Goal: Transaction & Acquisition: Book appointment/travel/reservation

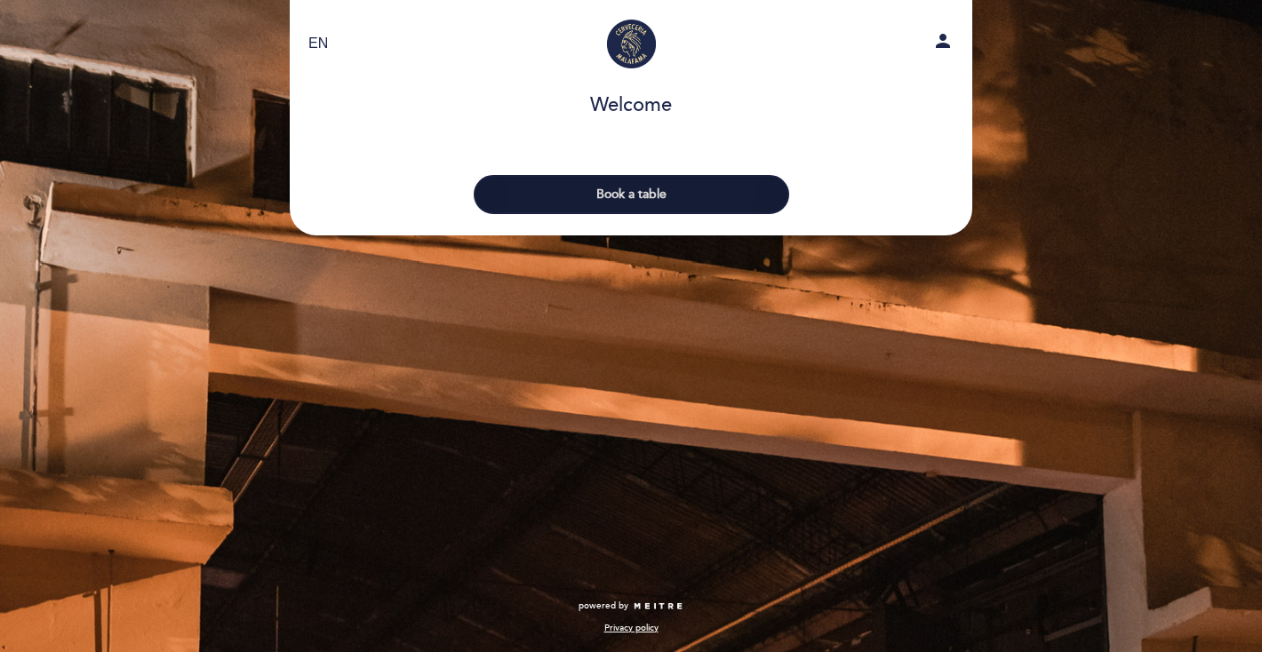
click at [626, 202] on button "Book a table" at bounding box center [632, 194] width 316 height 39
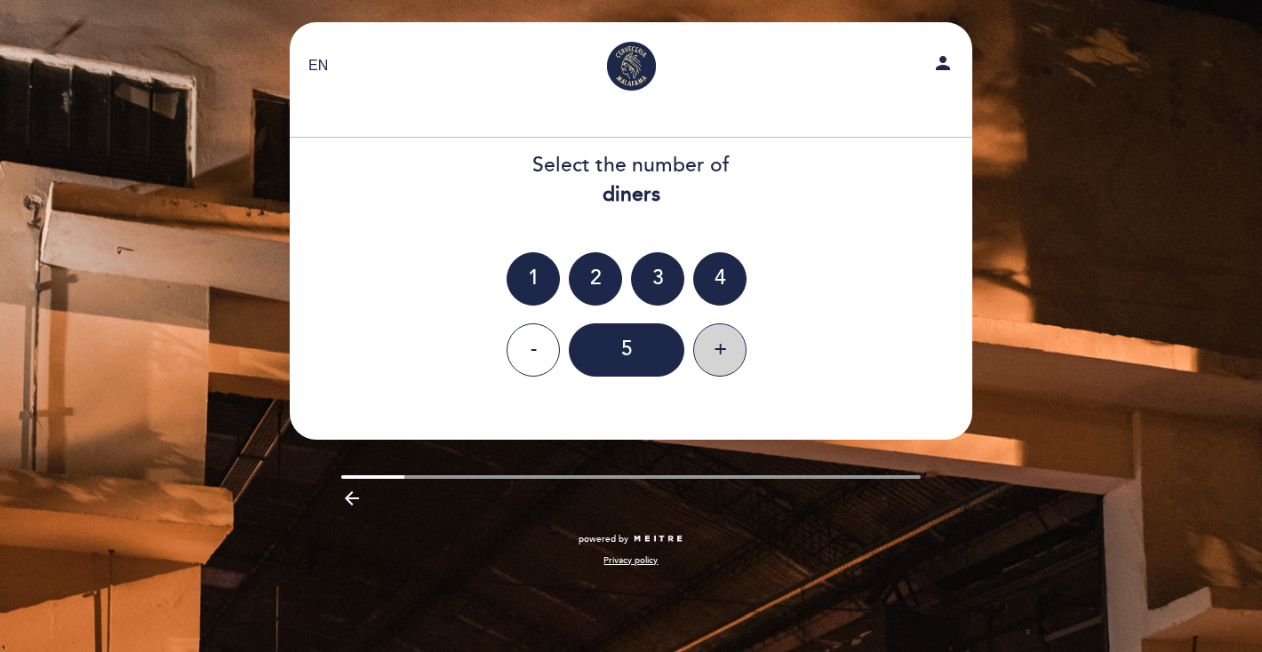
click at [700, 358] on div "+" at bounding box center [719, 350] width 53 height 53
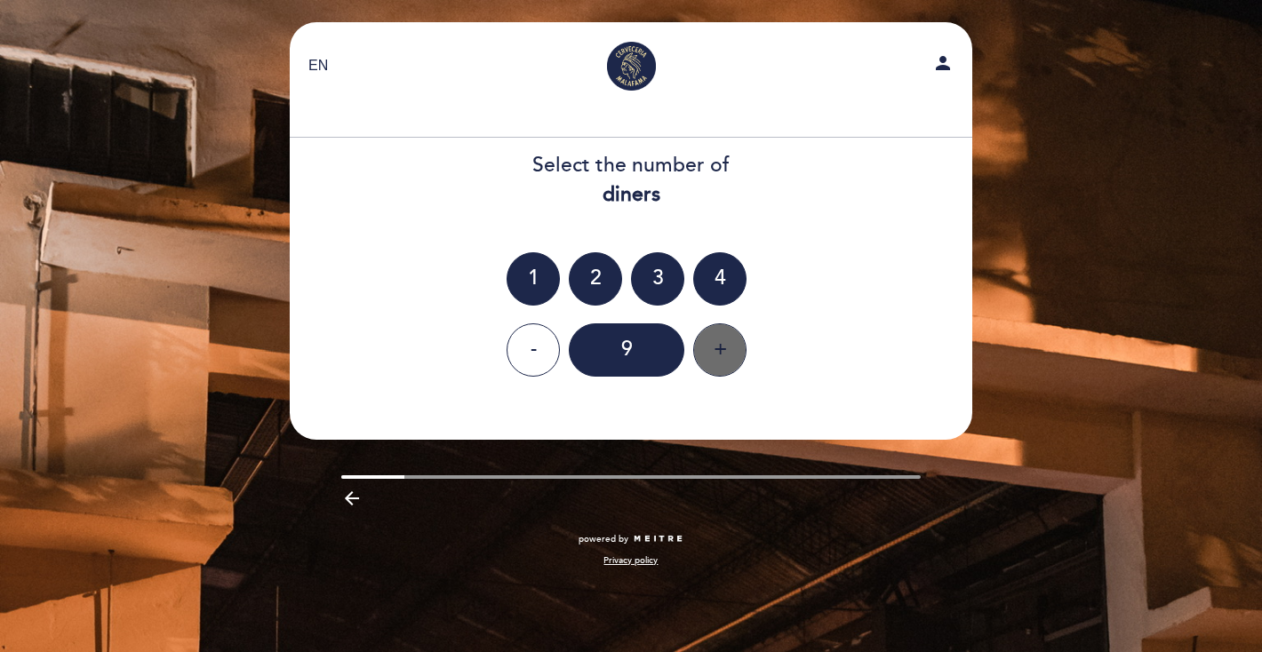
click at [700, 358] on div "+" at bounding box center [719, 350] width 53 height 53
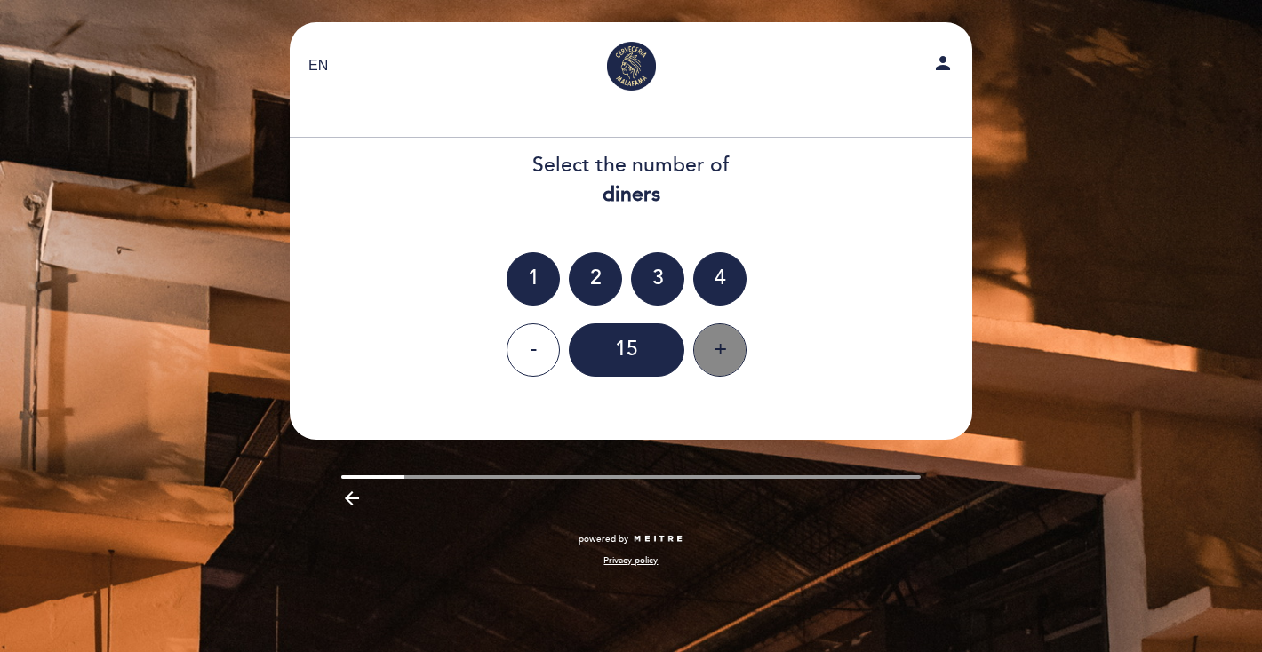
click at [700, 358] on div "+" at bounding box center [719, 350] width 53 height 53
click at [533, 338] on div "-" at bounding box center [533, 350] width 53 height 53
click at [715, 356] on div "+" at bounding box center [719, 350] width 53 height 53
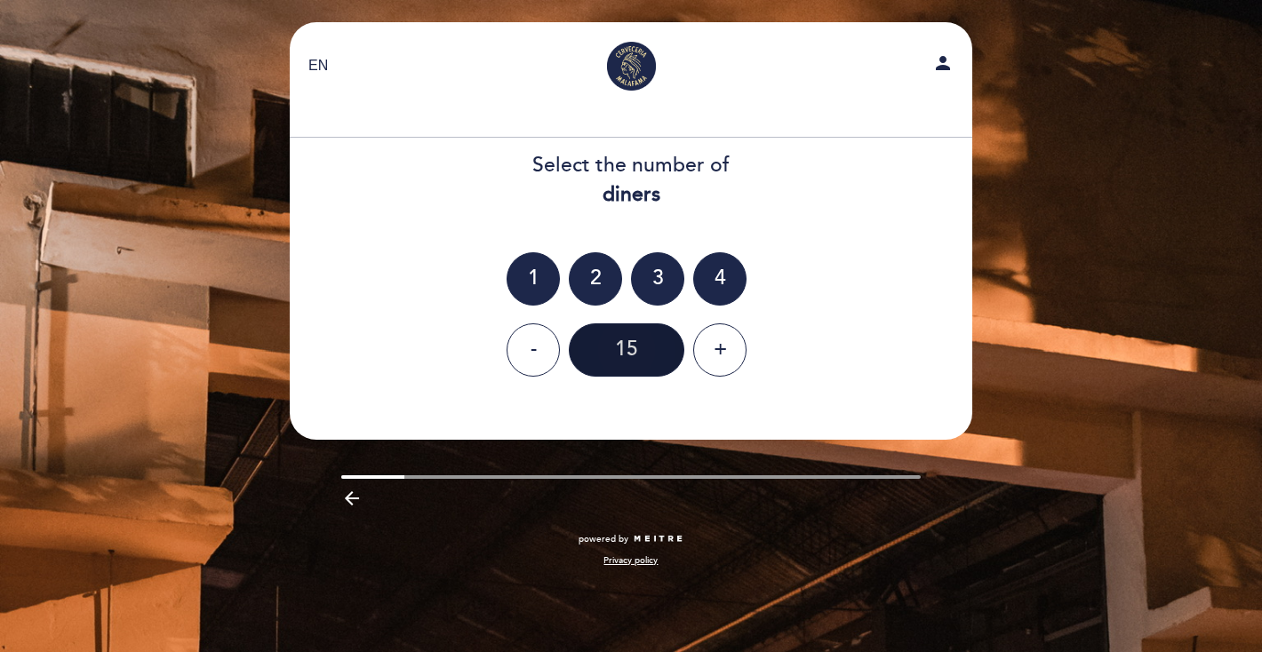
click at [652, 353] on div "15" at bounding box center [627, 350] width 116 height 53
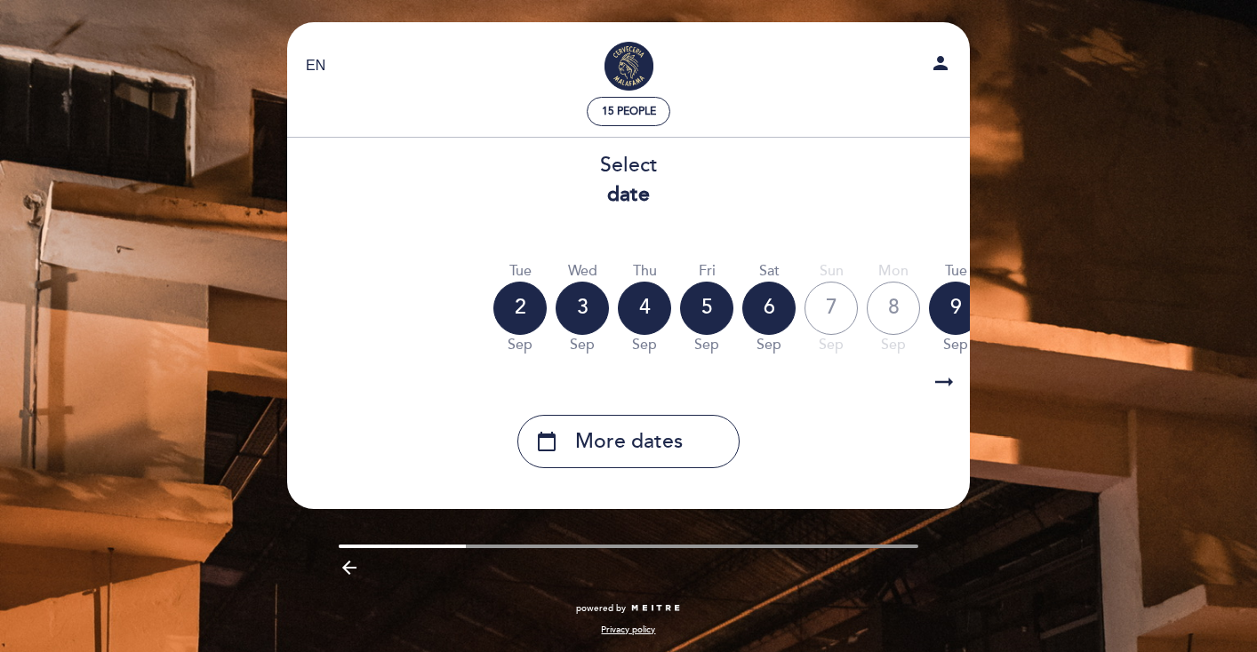
click at [939, 383] on icon "arrow_right_alt" at bounding box center [944, 383] width 27 height 38
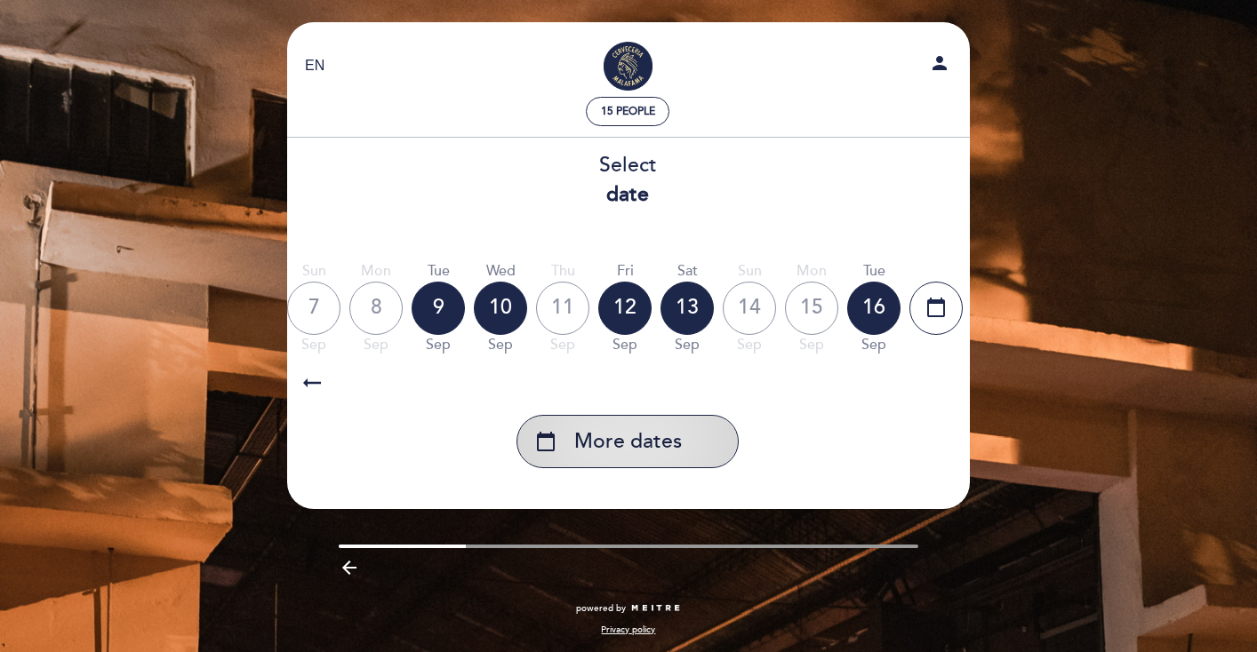
click at [717, 439] on div "calendar_today More dates" at bounding box center [627, 441] width 222 height 53
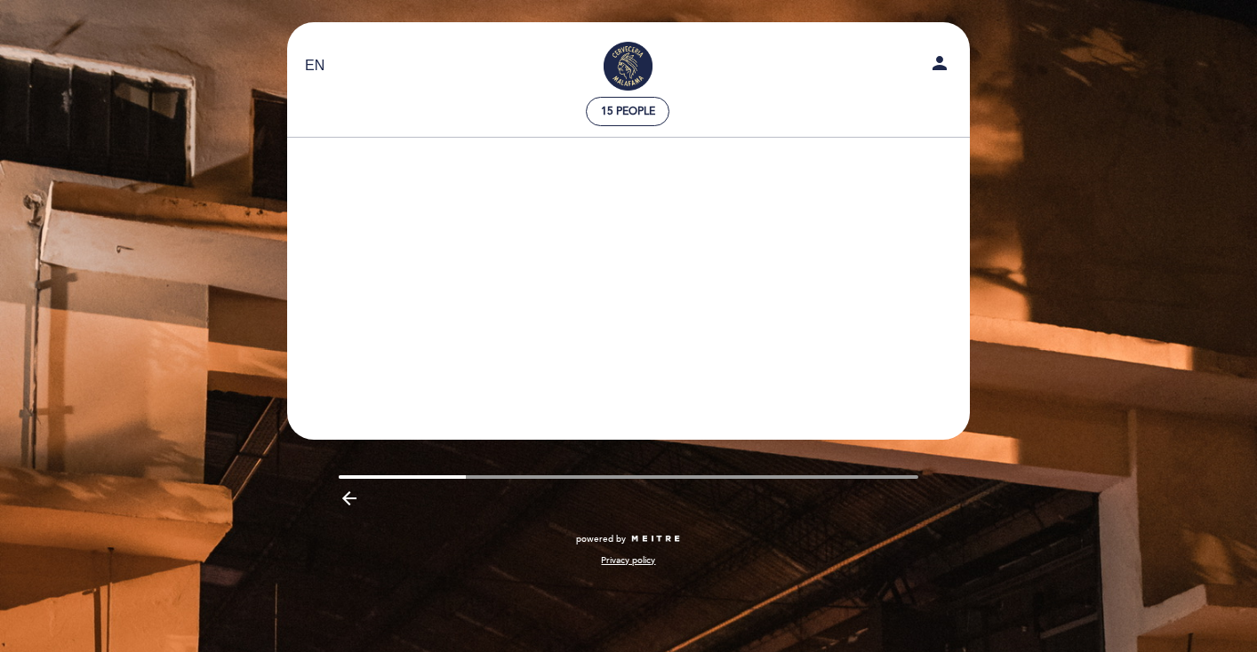
scroll to position [0, 518]
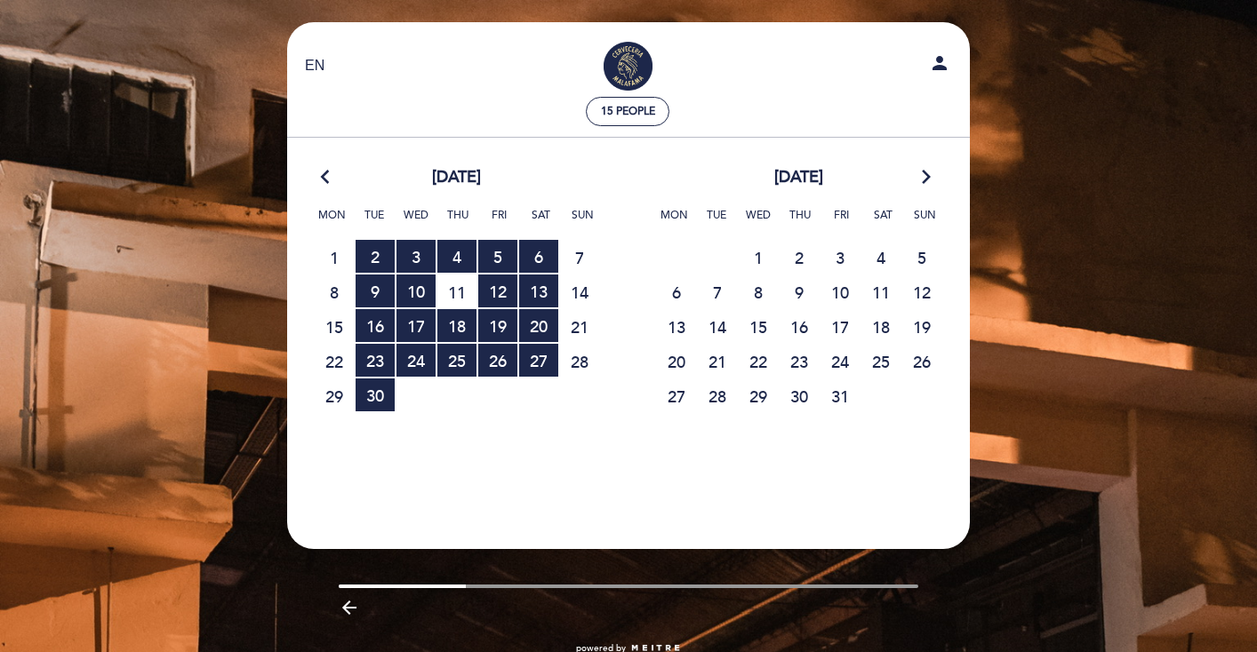
click at [930, 181] on icon "arrow_forward_ios" at bounding box center [926, 177] width 16 height 23
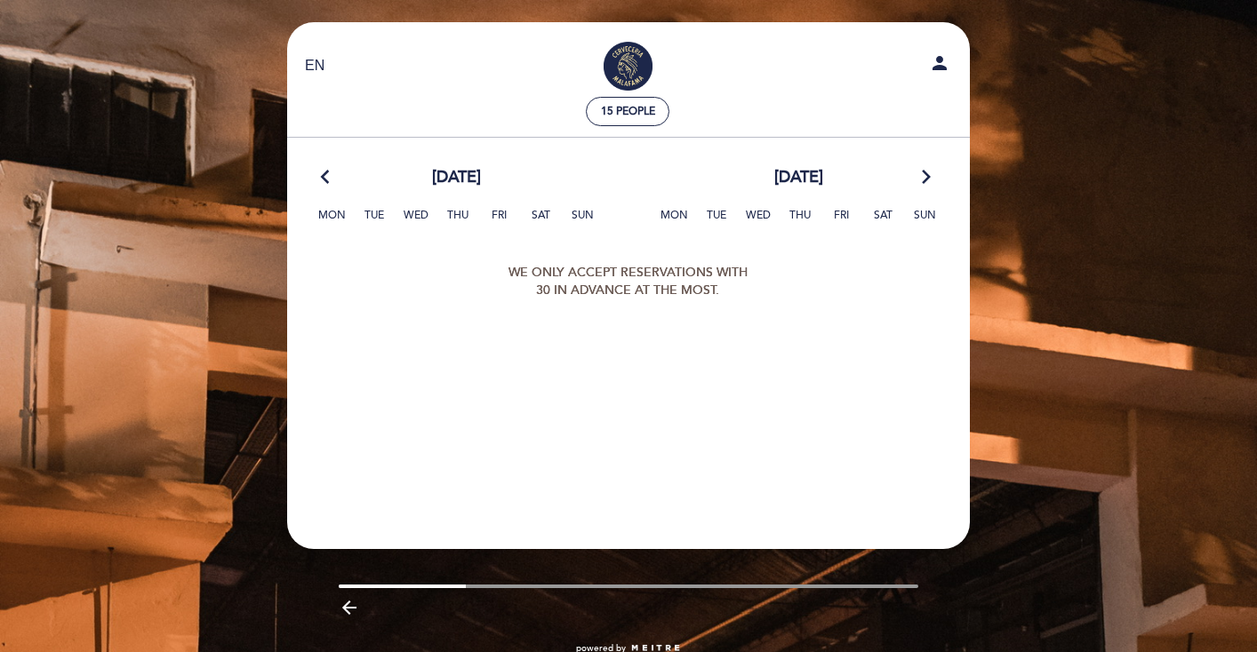
click at [329, 181] on icon "arrow_back_ios" at bounding box center [329, 177] width 16 height 23
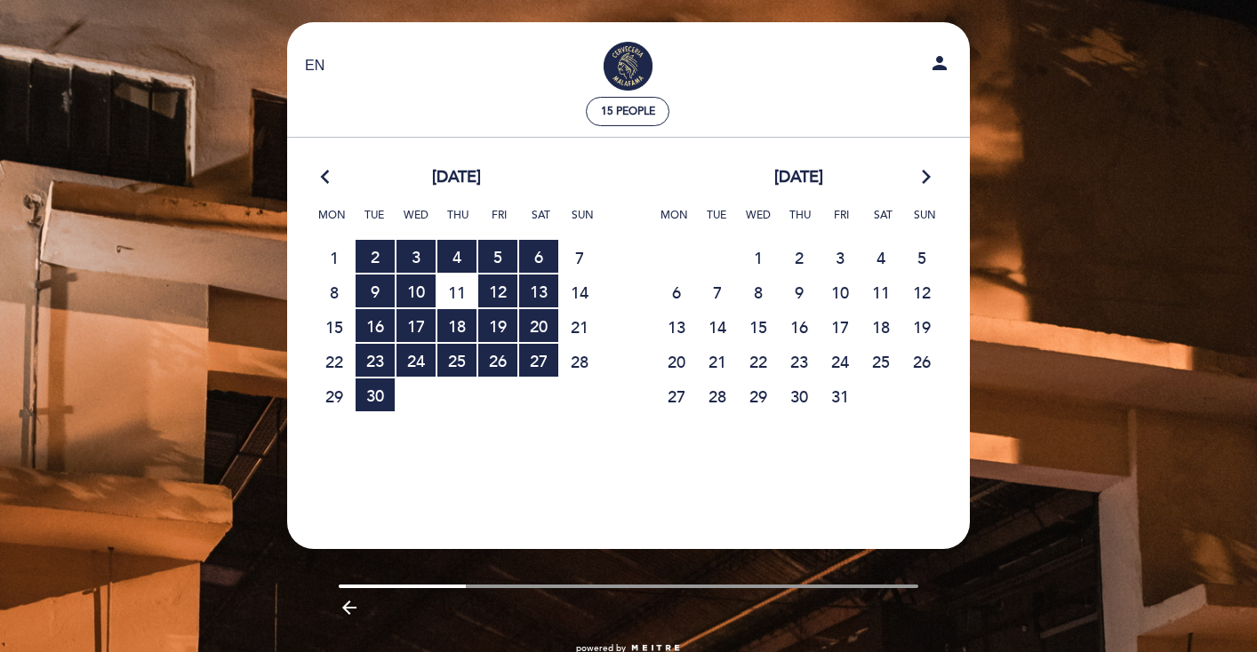
click at [324, 180] on icon "arrow_back_ios" at bounding box center [329, 177] width 16 height 23
click at [354, 616] on icon "arrow_backward" at bounding box center [349, 607] width 21 height 21
